Goal: Book appointment/travel/reservation

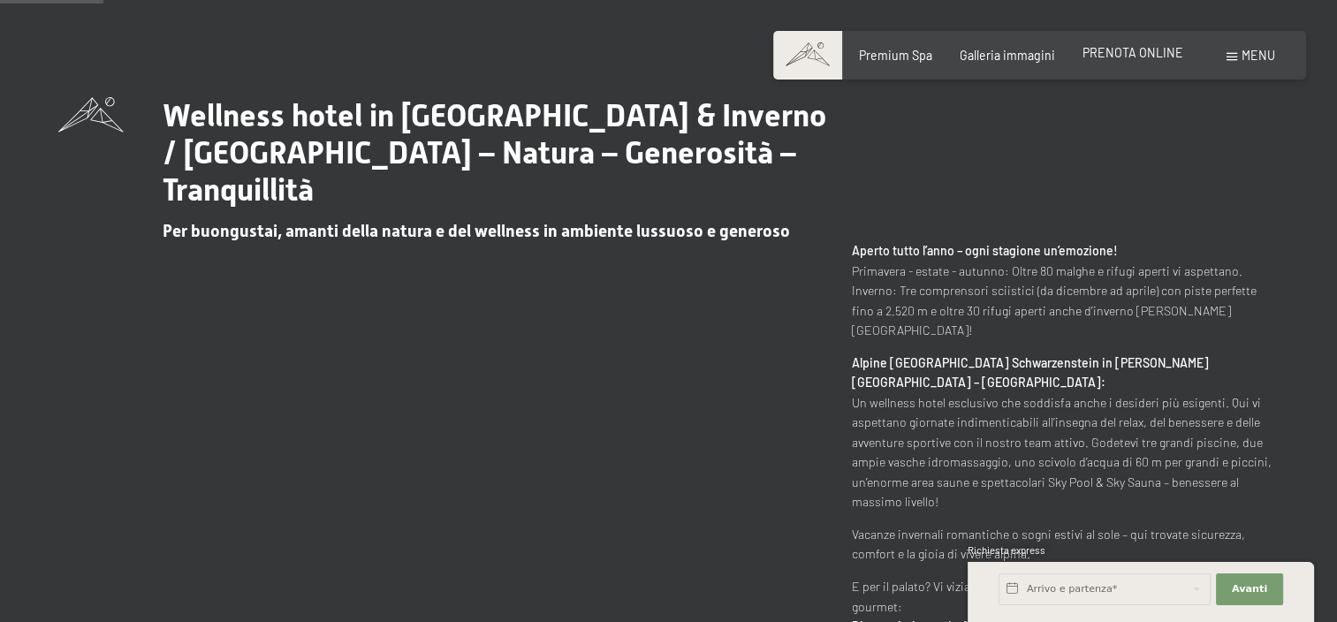
click at [1154, 54] on span "PRENOTA ONLINE" at bounding box center [1132, 52] width 101 height 15
click at [1259, 60] on span "Menu" at bounding box center [1258, 55] width 34 height 15
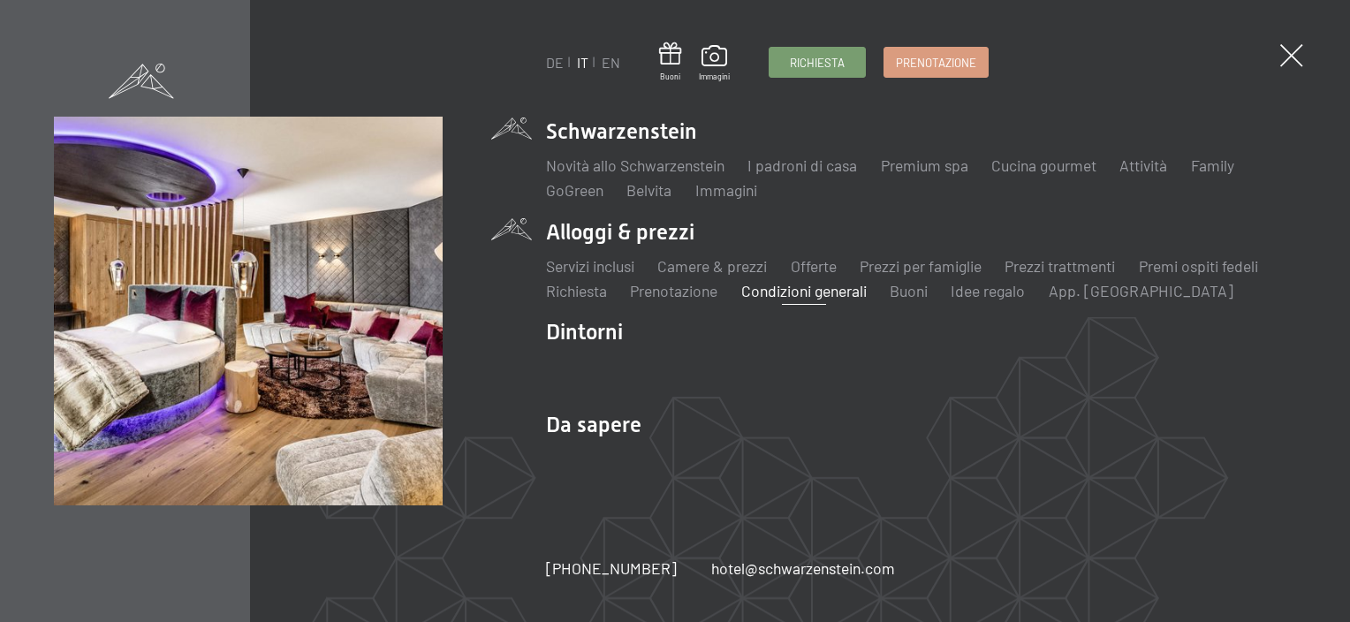
click at [841, 290] on link "Condizioni generali" at bounding box center [803, 290] width 125 height 19
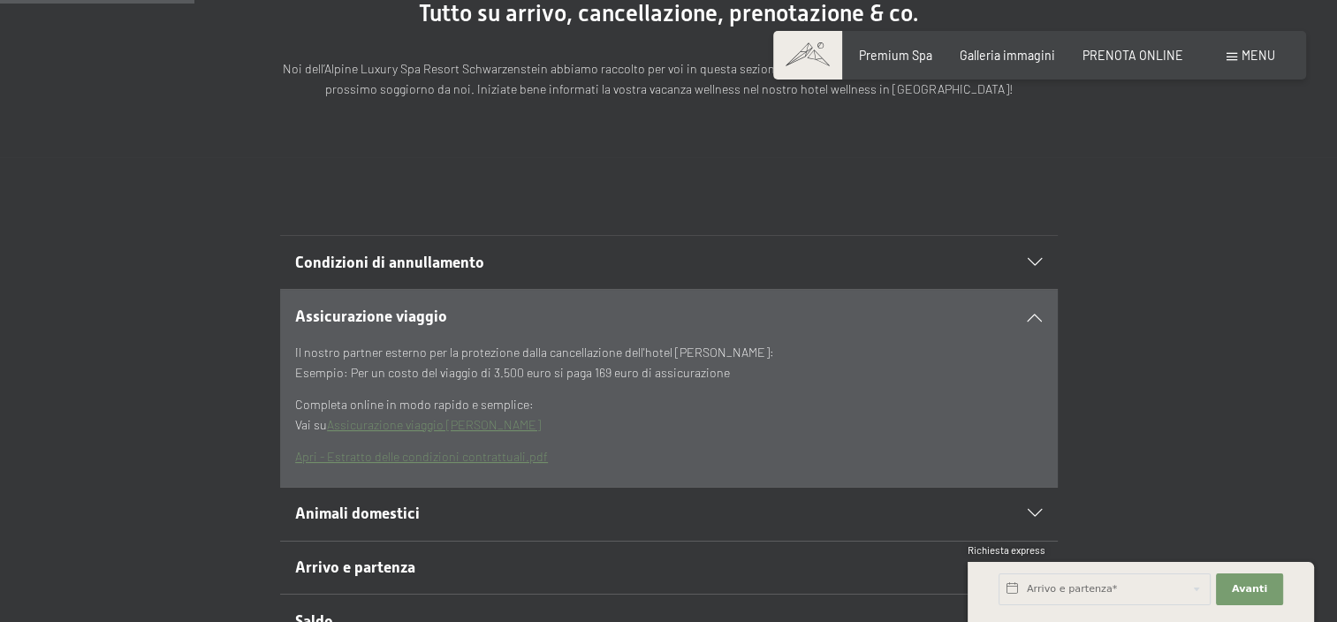
click at [845, 262] on h2 "Condizioni di annullamento" at bounding box center [630, 263] width 671 height 22
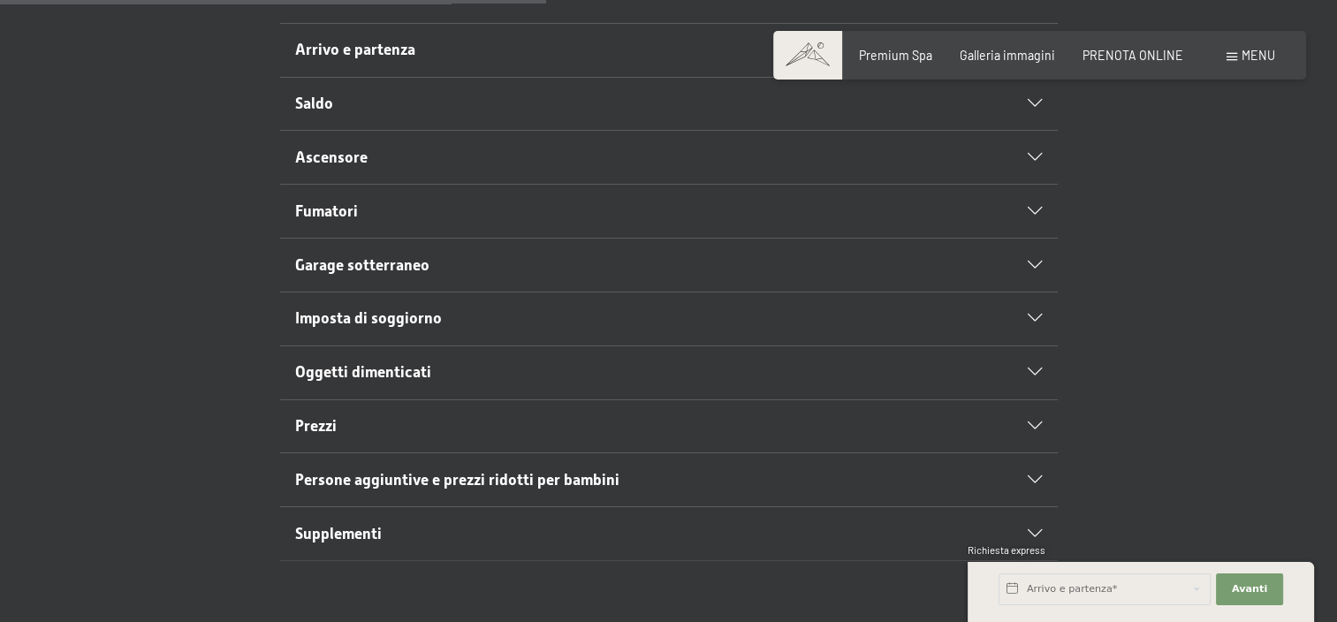
scroll to position [815, 0]
click at [512, 421] on h2 "Prezzi" at bounding box center [630, 424] width 671 height 22
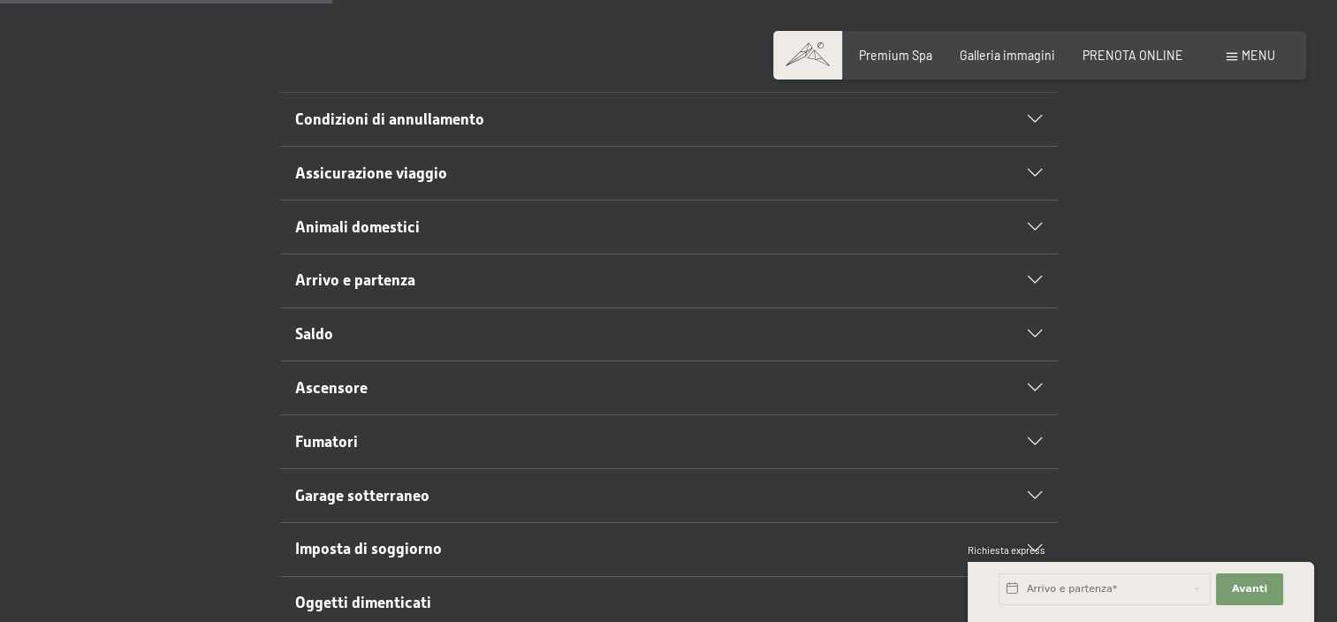
scroll to position [428, 0]
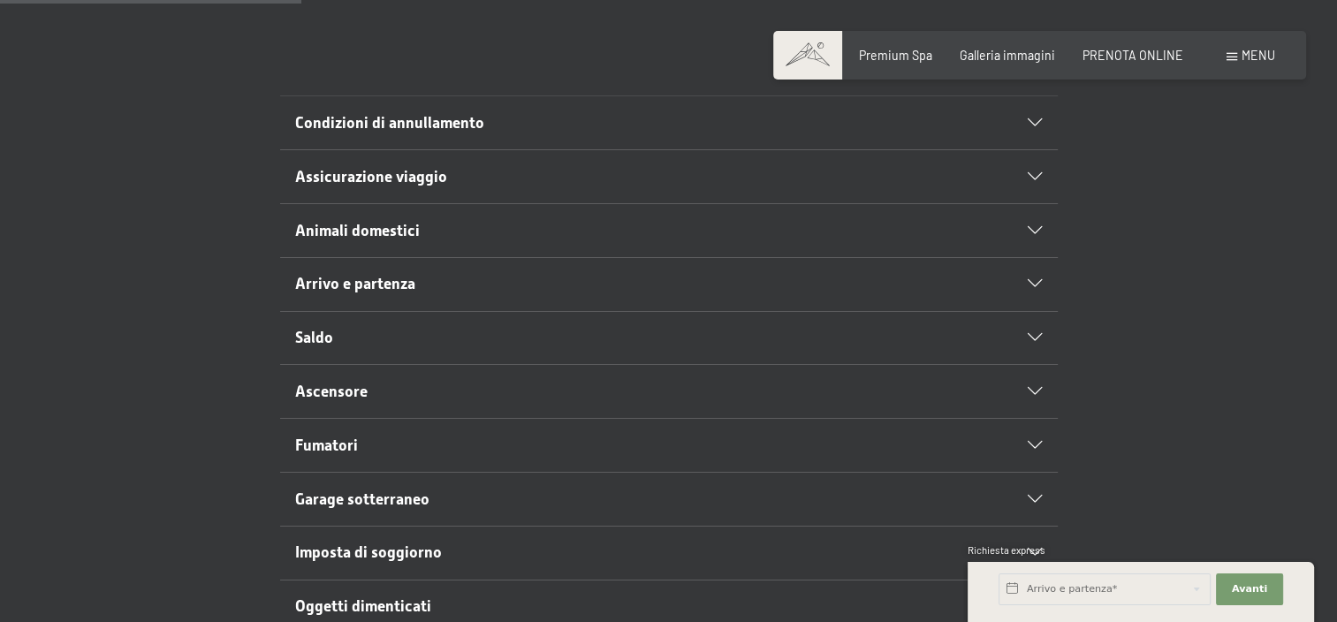
click at [498, 125] on h2 "Condizioni di annullamento" at bounding box center [630, 123] width 671 height 22
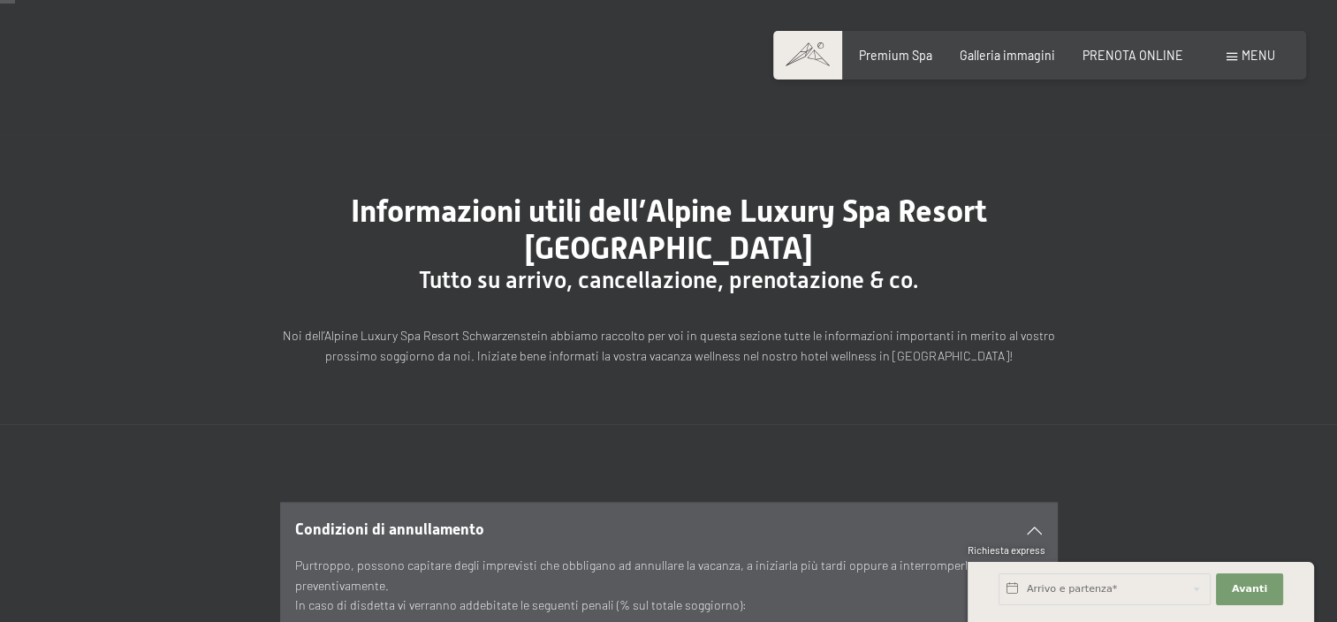
scroll to position [0, 0]
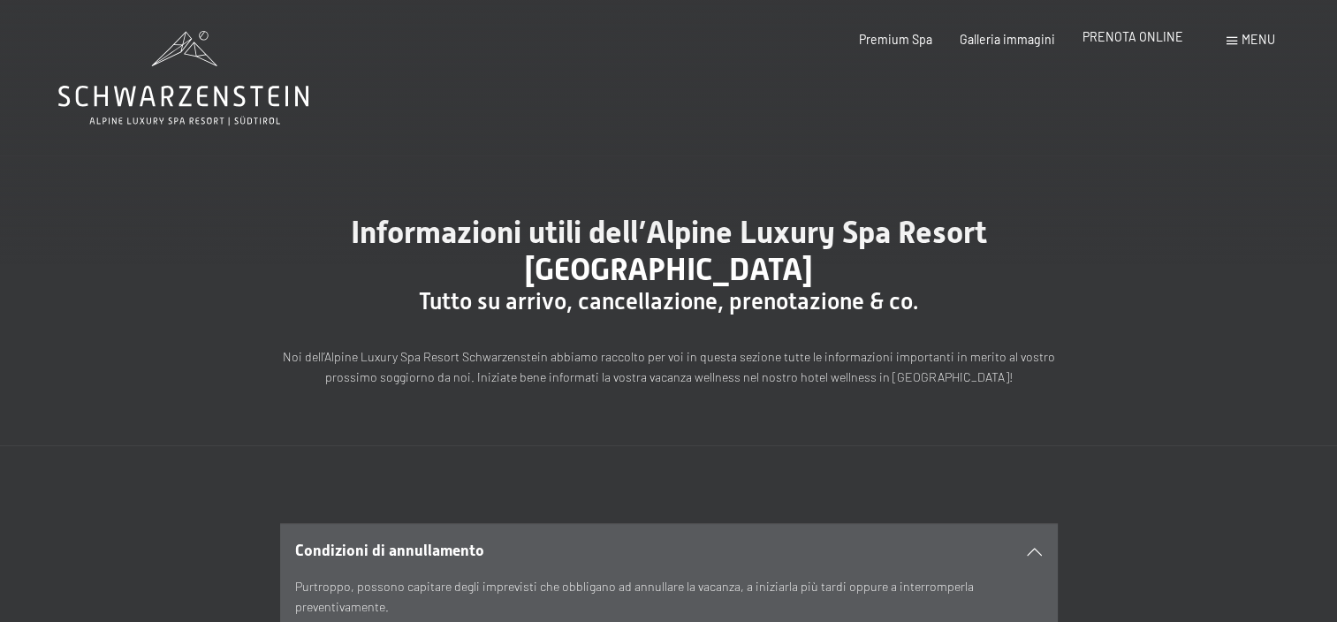
click at [1162, 36] on span "PRENOTA ONLINE" at bounding box center [1132, 36] width 101 height 15
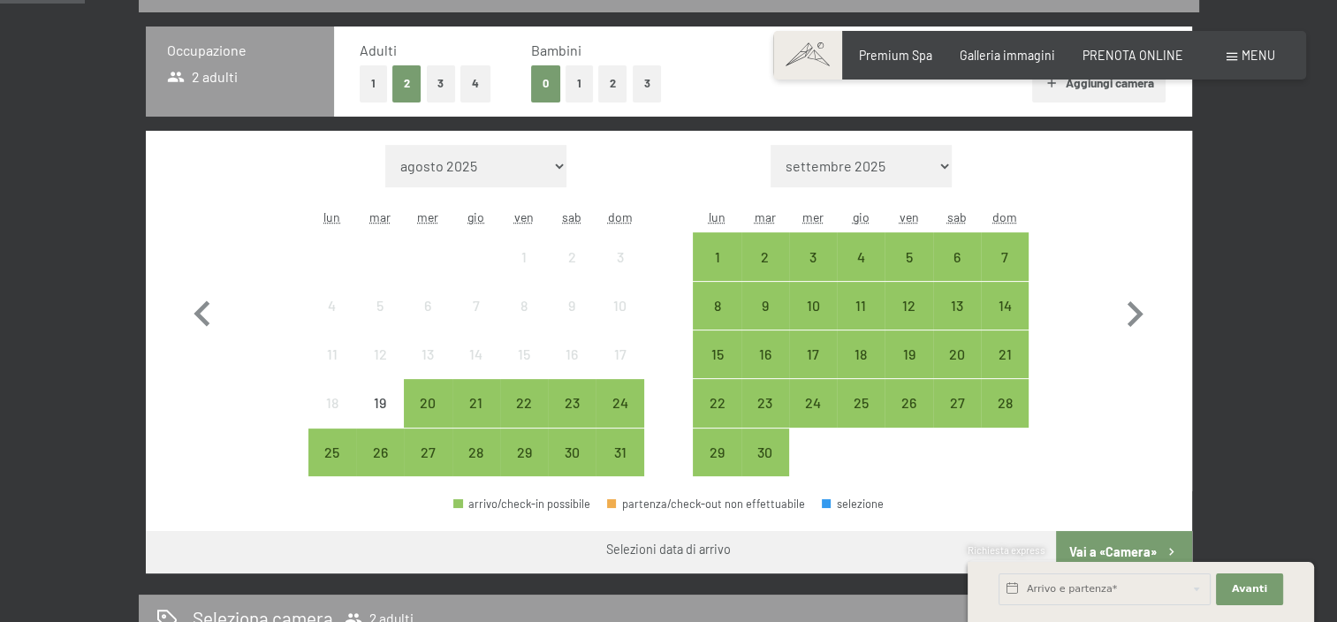
scroll to position [424, 0]
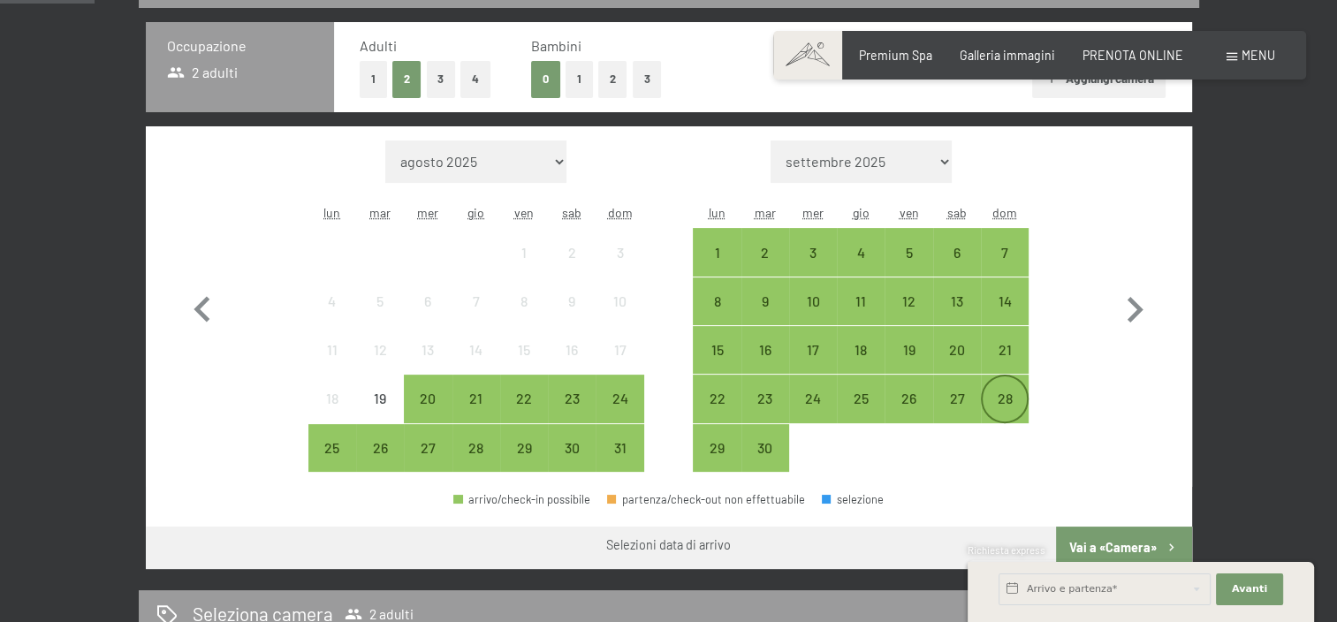
click at [1006, 398] on div "28" at bounding box center [1004, 413] width 44 height 44
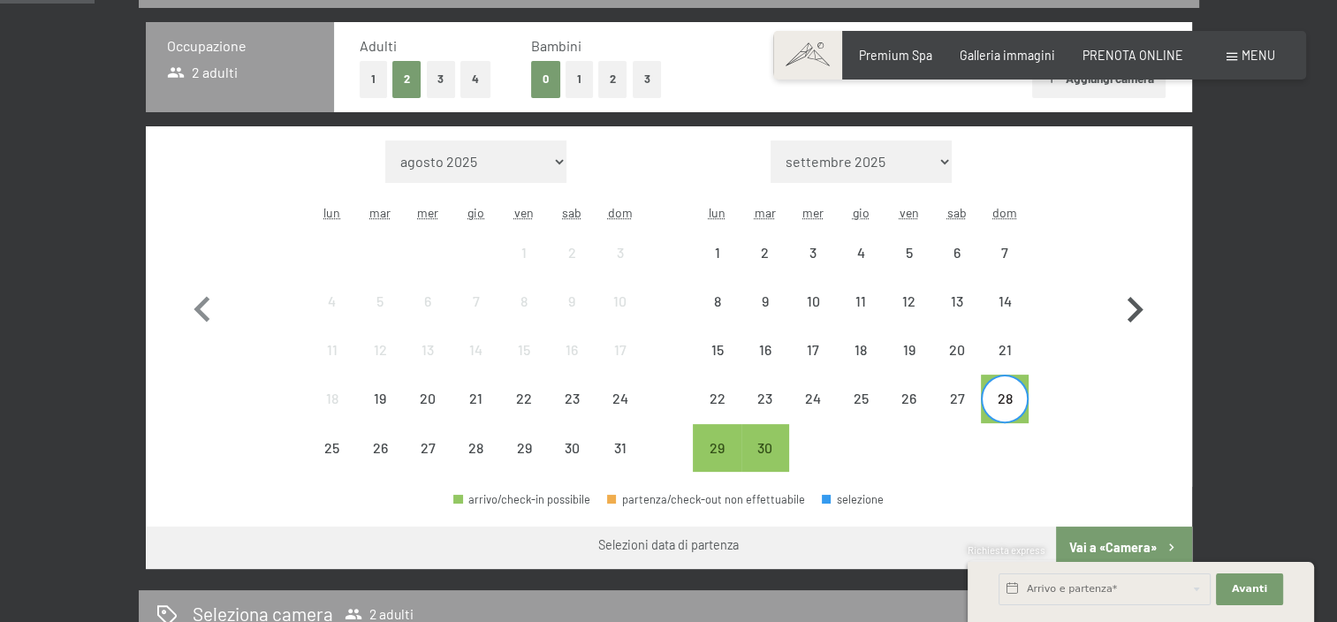
click at [1138, 304] on icon "button" at bounding box center [1134, 309] width 51 height 51
select select "2025-09-01"
select select "2025-10-01"
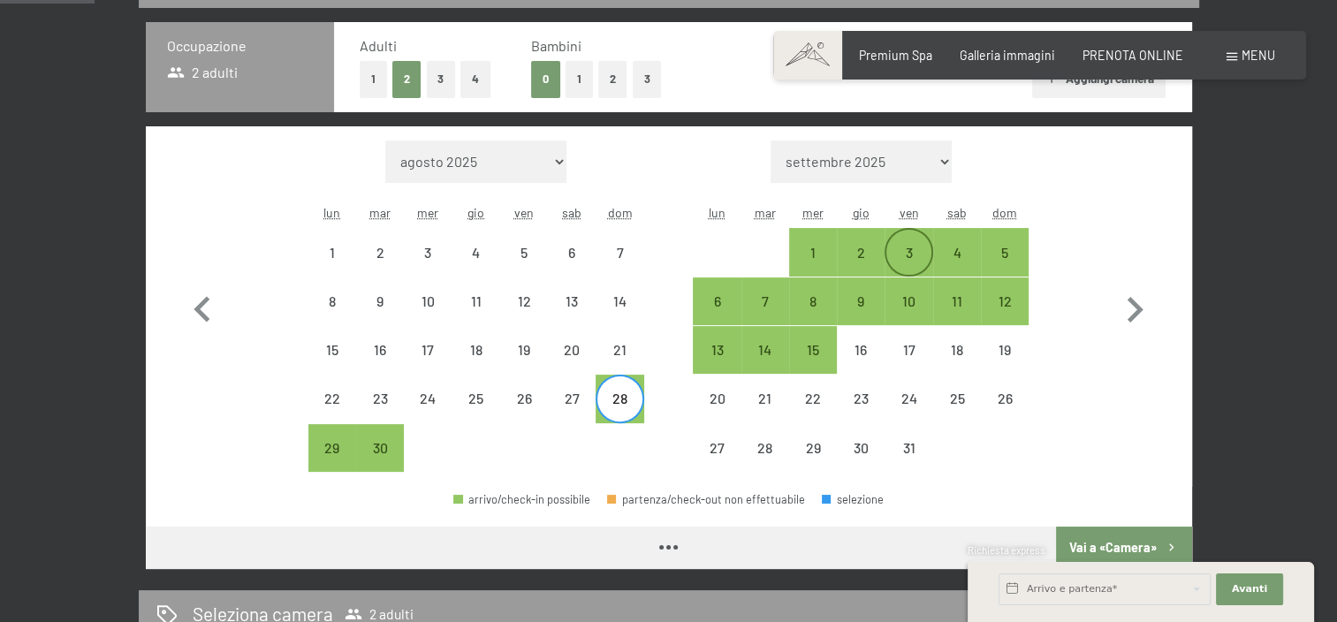
click at [911, 243] on div "3" at bounding box center [908, 252] width 44 height 44
select select "2025-09-01"
select select "2025-10-01"
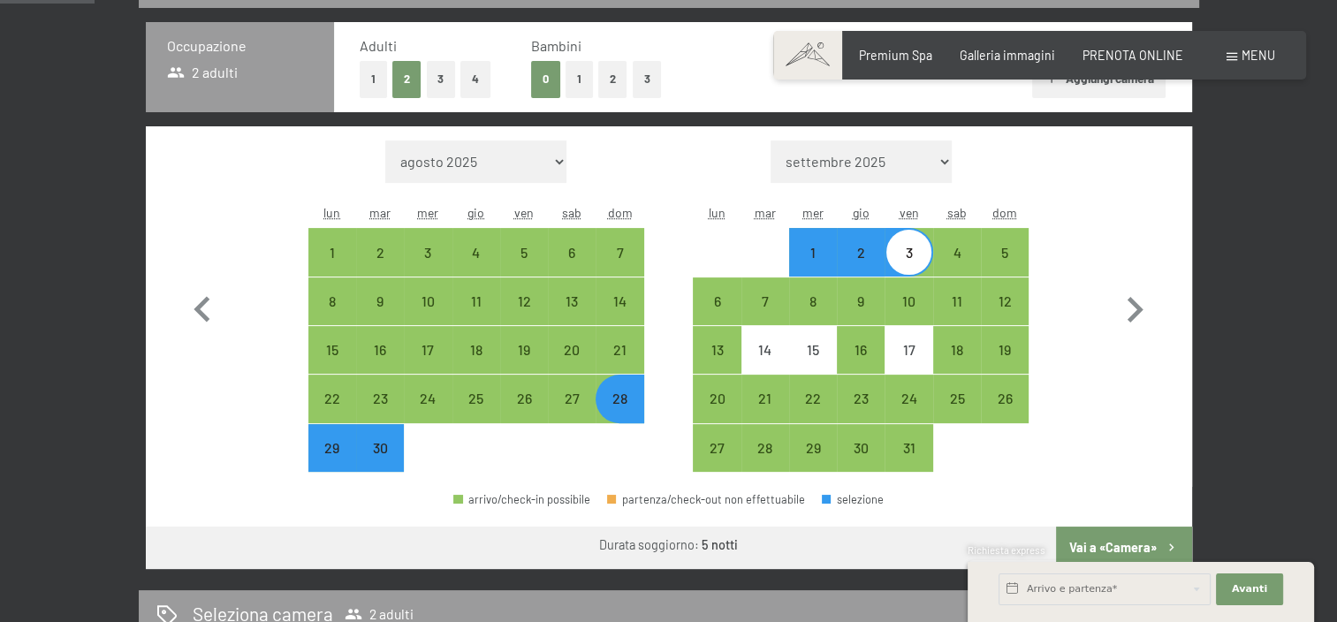
click at [1112, 541] on button "Vai a «Camera»" at bounding box center [1123, 548] width 135 height 42
select select "2025-09-01"
select select "2025-10-01"
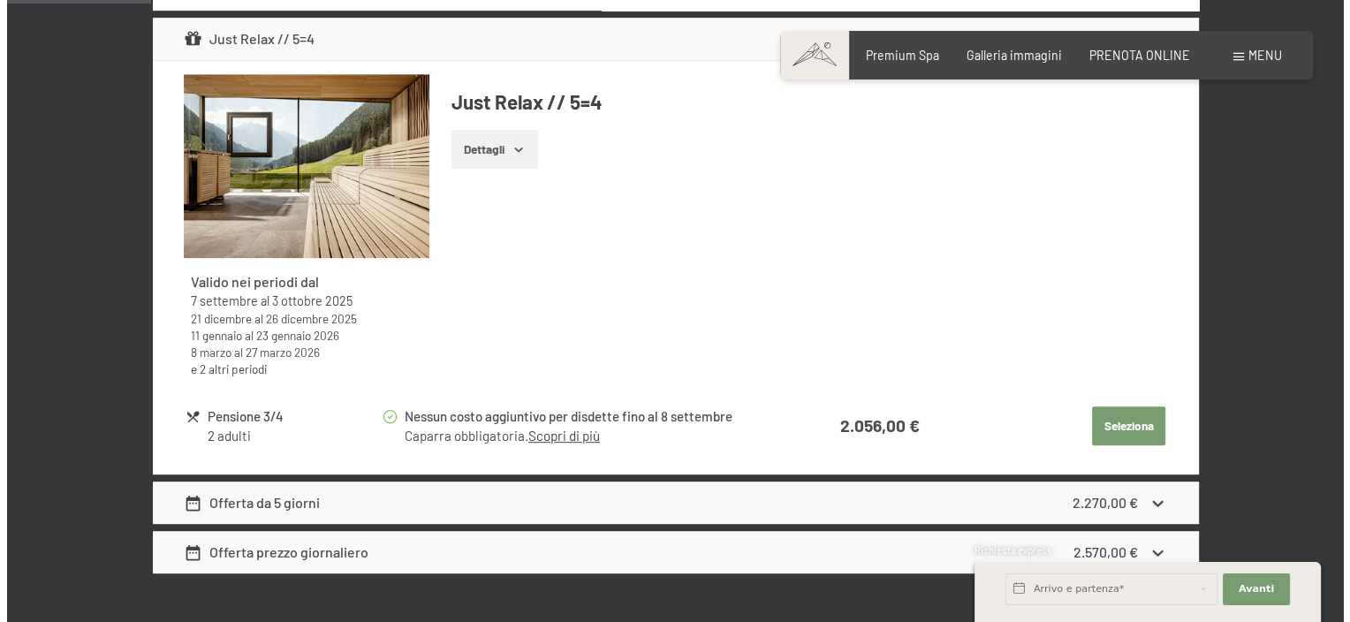
scroll to position [818, 0]
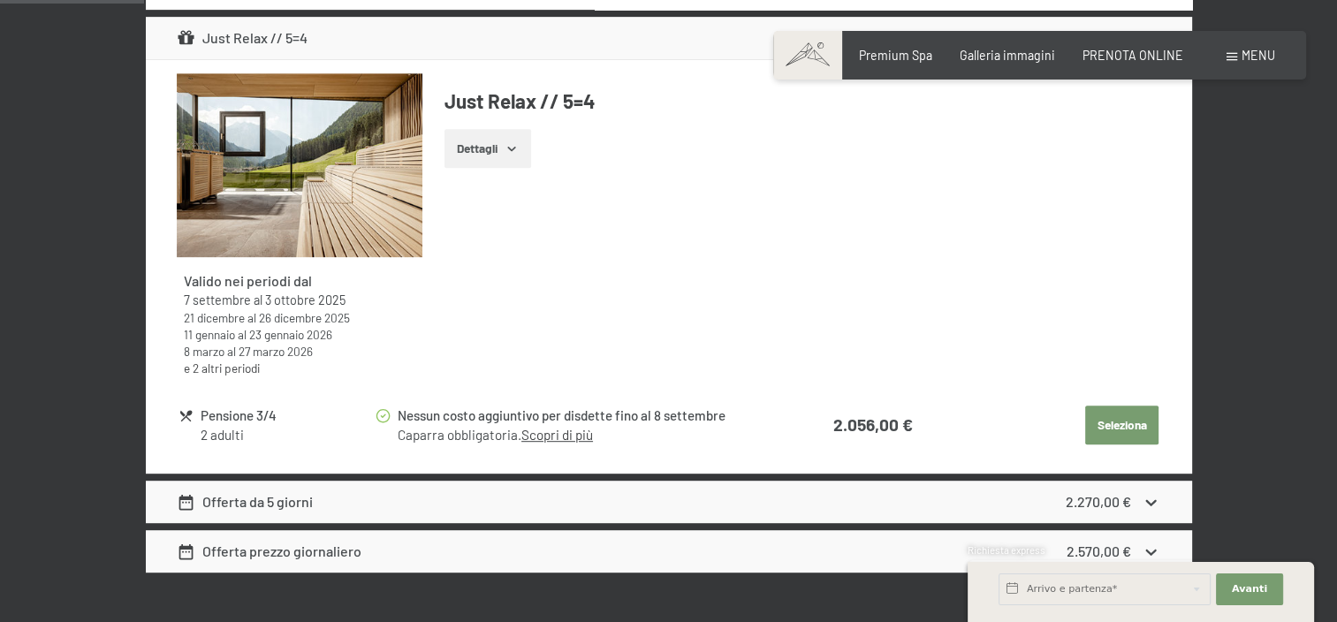
click at [575, 436] on link "Scopri di più" at bounding box center [557, 435] width 72 height 16
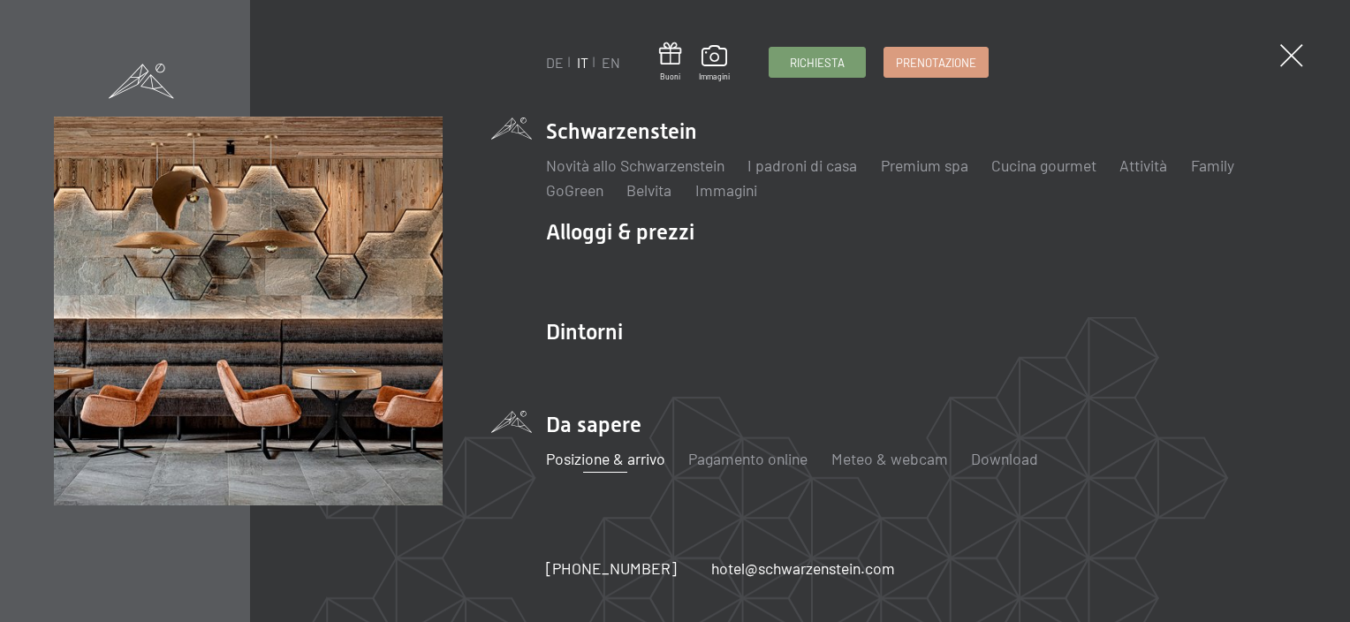
click at [627, 460] on link "Posizione & arrivo" at bounding box center [605, 458] width 119 height 19
click at [611, 465] on link "Posizione & arrivo" at bounding box center [605, 458] width 119 height 19
click at [586, 451] on link "Posizione & arrivo" at bounding box center [605, 458] width 119 height 19
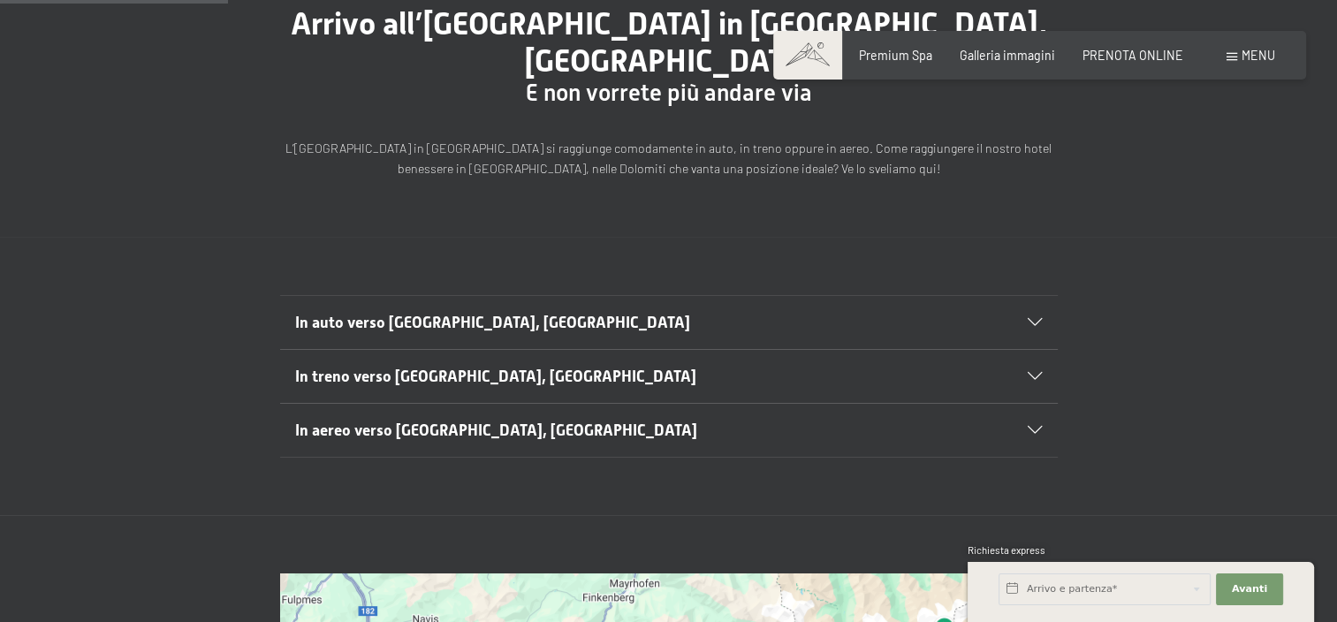
click at [482, 421] on span "In aereo verso [GEOGRAPHIC_DATA], [GEOGRAPHIC_DATA]" at bounding box center [496, 430] width 402 height 18
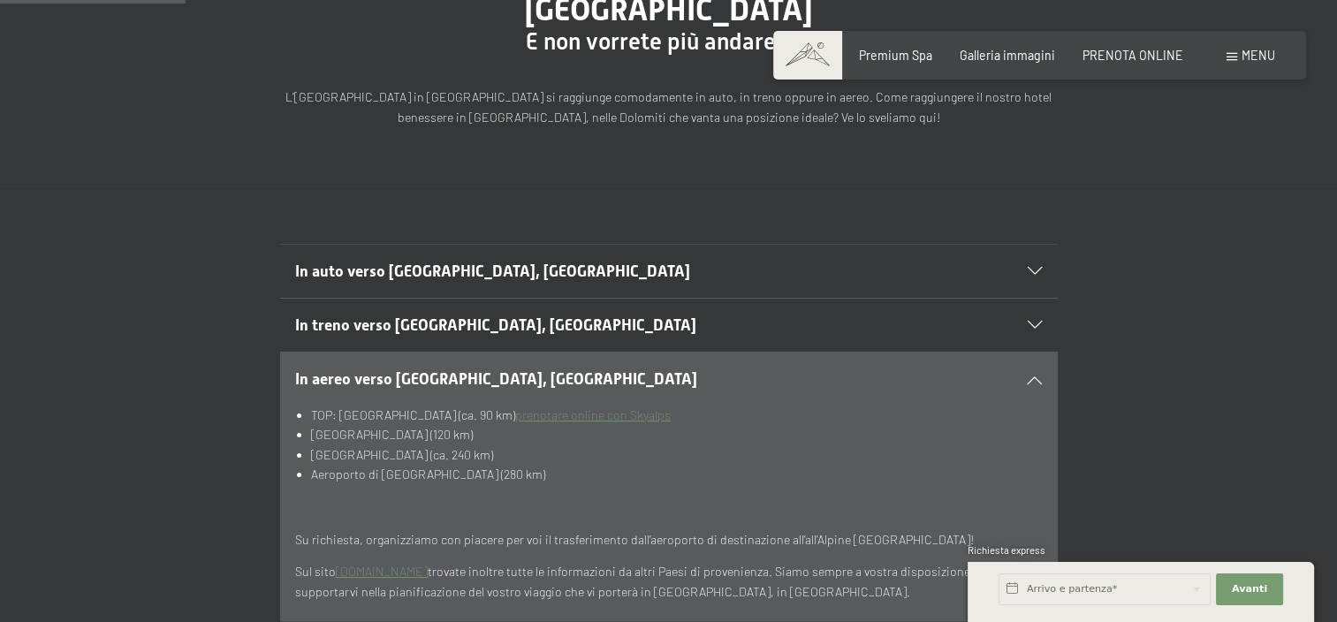
scroll to position [258, 0]
click at [451, 318] on span "In treno verso [GEOGRAPHIC_DATA], [GEOGRAPHIC_DATA]" at bounding box center [495, 327] width 401 height 18
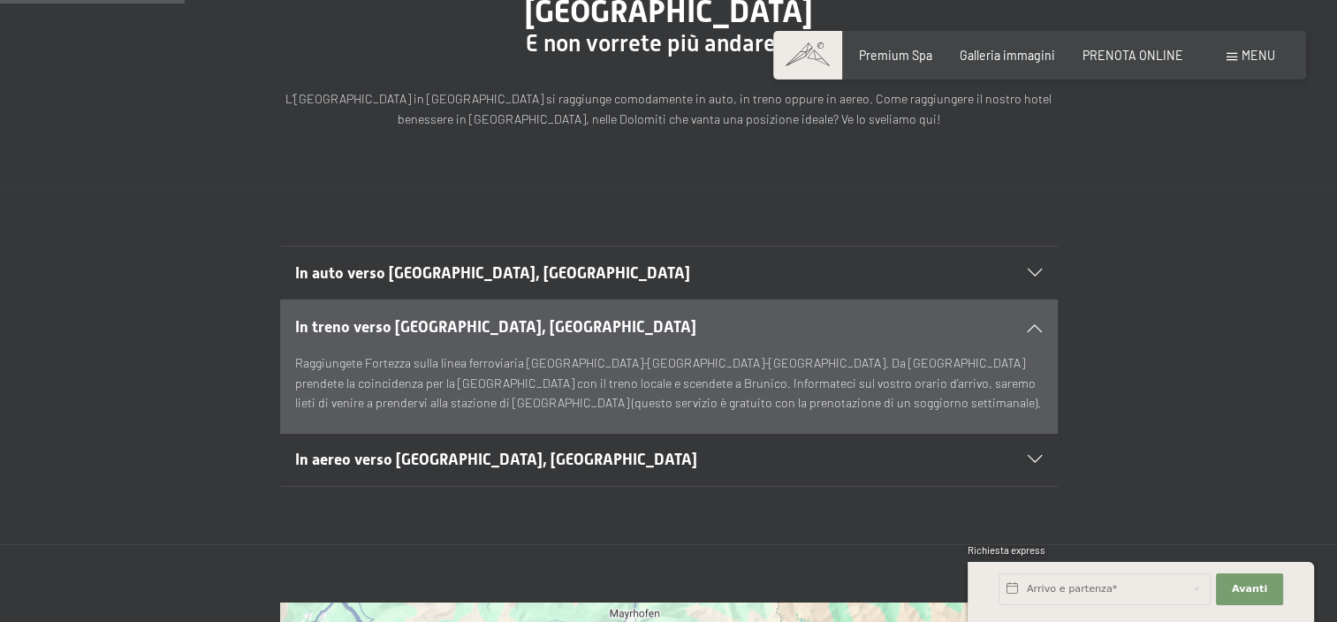
click at [442, 264] on span "In auto verso [GEOGRAPHIC_DATA], [GEOGRAPHIC_DATA]" at bounding box center [492, 273] width 395 height 18
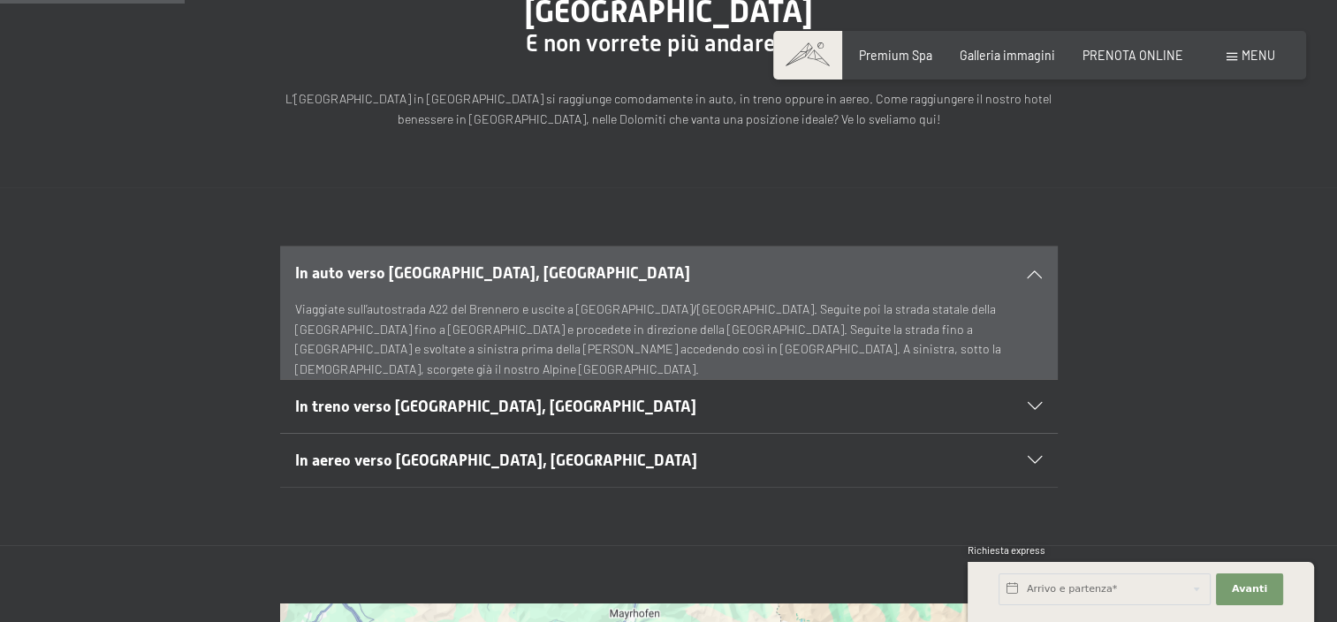
click at [493, 364] on label "Consenso marketing*" at bounding box center [560, 362] width 142 height 18
click at [489, 364] on input "Consenso marketing*" at bounding box center [480, 362] width 18 height 18
click at [511, 368] on span "Consenso marketing*" at bounding box center [563, 362] width 133 height 18
click at [489, 368] on input "Consenso marketing*" at bounding box center [480, 362] width 18 height 18
checkbox input "false"
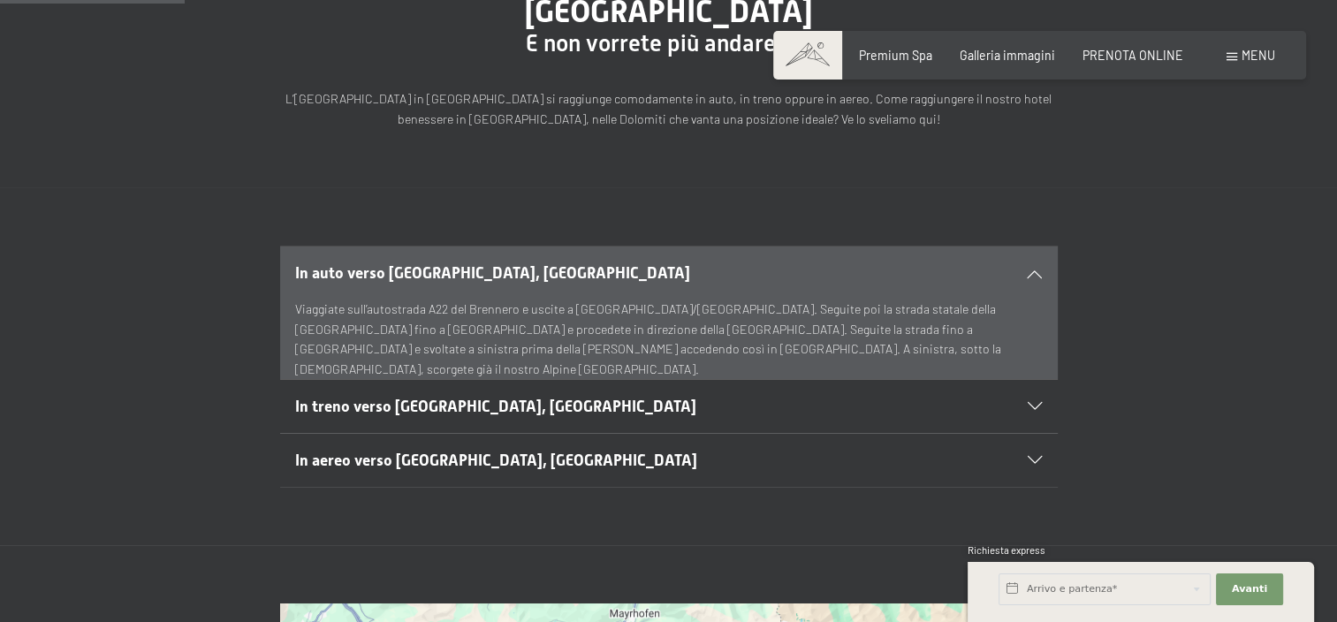
click at [1034, 403] on icon at bounding box center [1035, 407] width 14 height 8
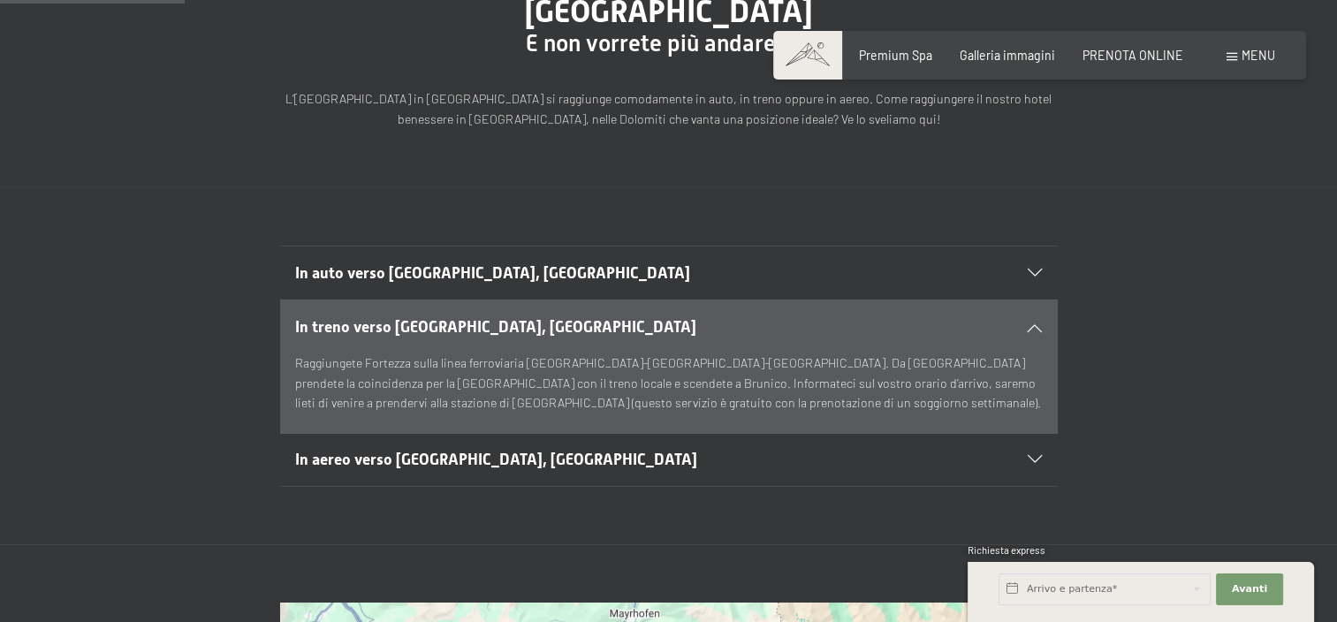
click at [472, 451] on span "In aereo verso [GEOGRAPHIC_DATA], [GEOGRAPHIC_DATA]" at bounding box center [496, 460] width 402 height 18
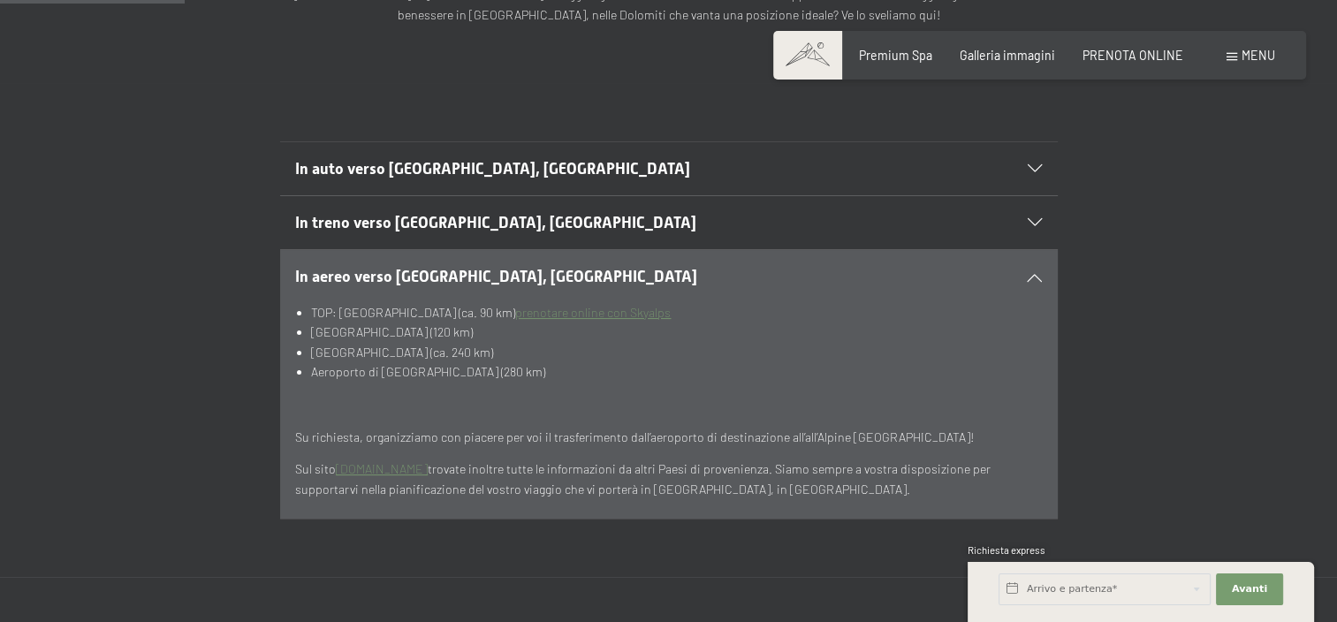
scroll to position [364, 0]
